Goal: Task Accomplishment & Management: Use online tool/utility

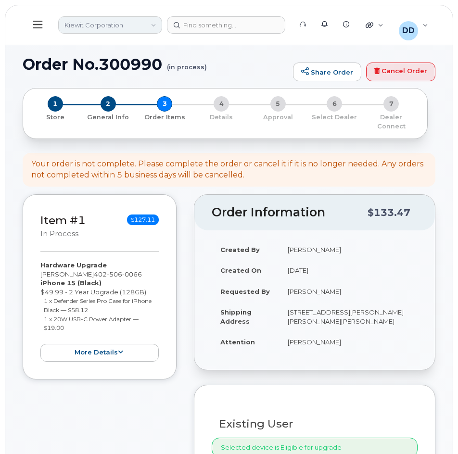
click at [154, 25] on link "Kiewit Corporation" at bounding box center [110, 24] width 104 height 17
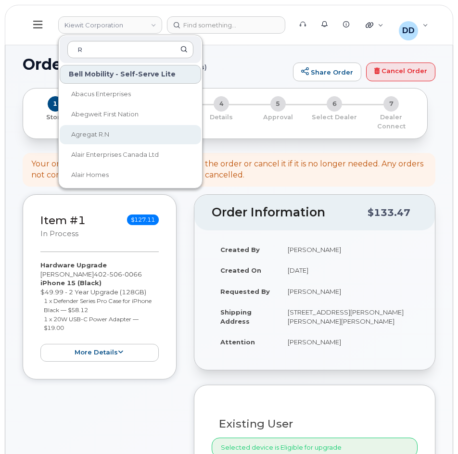
type input "R"
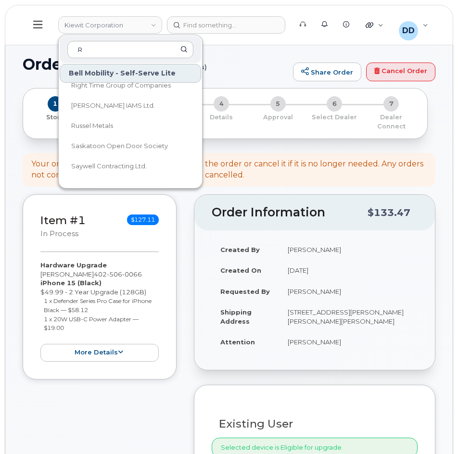
scroll to position [2756, 0]
click at [228, 63] on h1 "Order No.300990 (in process)" at bounding box center [155, 64] width 265 height 17
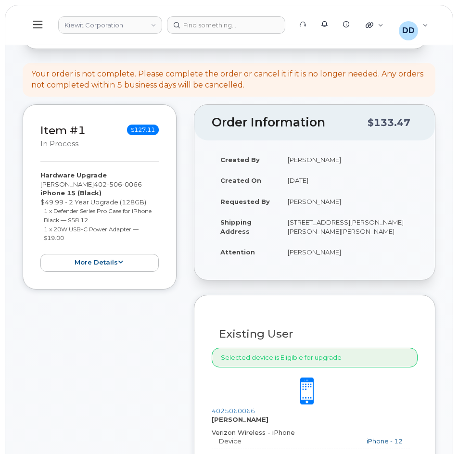
scroll to position [96, 0]
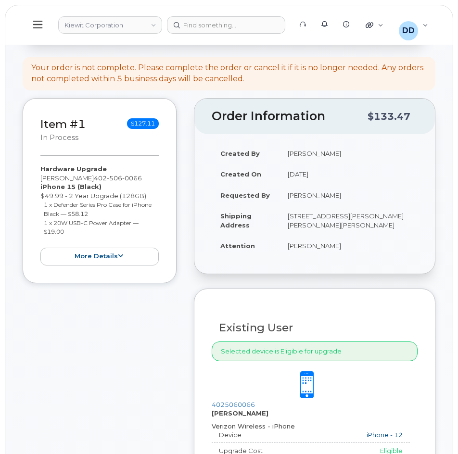
click at [41, 24] on icon at bounding box center [37, 24] width 9 height 11
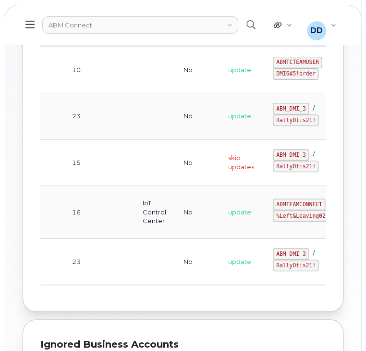
scroll to position [0, 221]
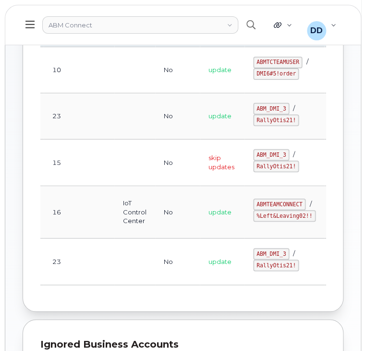
click at [253, 199] on code "ABMTEAMCONNECT" at bounding box center [279, 205] width 52 height 12
copy code "ABMTEAMCONNECT"
click at [253, 217] on code "%Left&Leaving02!!" at bounding box center [284, 216] width 63 height 12
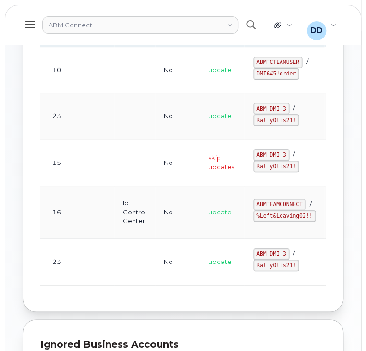
click at [253, 218] on code "%Left&Leaving02!!" at bounding box center [284, 216] width 63 height 12
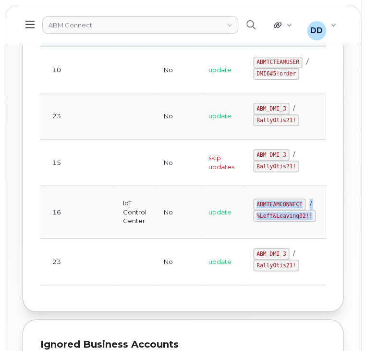
click at [245, 225] on td "ABMTEAMCONNECT / %Left&Leaving02!!" at bounding box center [285, 212] width 80 height 53
click at [268, 201] on td "ABMTEAMCONNECT / %Left&Leaving02!!" at bounding box center [285, 212] width 80 height 53
click at [255, 218] on code "%Left&Leaving02!!" at bounding box center [284, 216] width 63 height 12
click at [256, 218] on code "%Left&Leaving02!!" at bounding box center [284, 216] width 63 height 12
click at [256, 217] on code "%Left&Leaving02!!" at bounding box center [284, 216] width 63 height 12
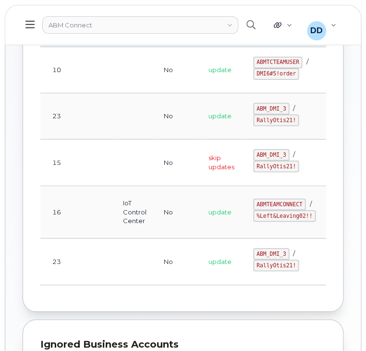
click at [253, 217] on code "%Left&Leaving02!!" at bounding box center [284, 216] width 63 height 12
click at [253, 219] on code "%Left&Leaving02!!" at bounding box center [284, 216] width 63 height 12
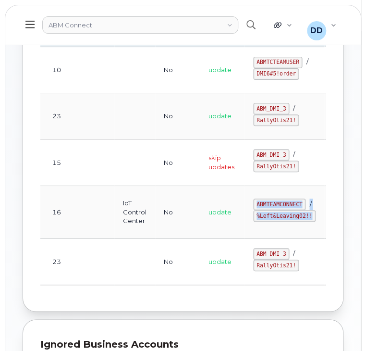
click at [253, 219] on code "%Left&Leaving02!!" at bounding box center [284, 216] width 63 height 12
copy tr "ABMTEAMCONNECT / %Left&Leaving02!! Edit Delete"
